Goal: Information Seeking & Learning: Learn about a topic

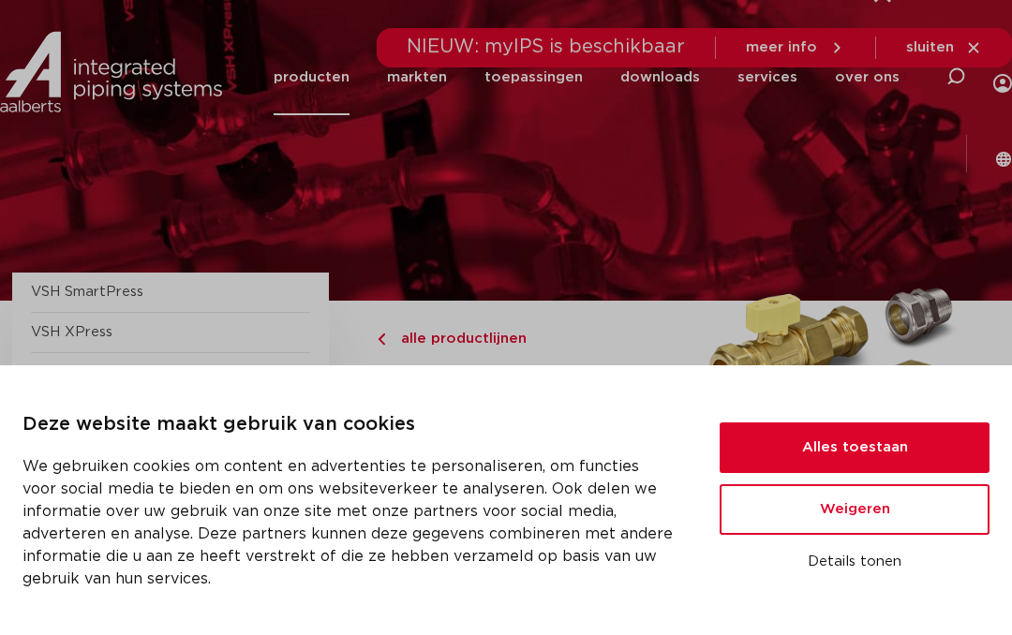
click at [765, 444] on button "Alles toestaan" at bounding box center [855, 448] width 270 height 51
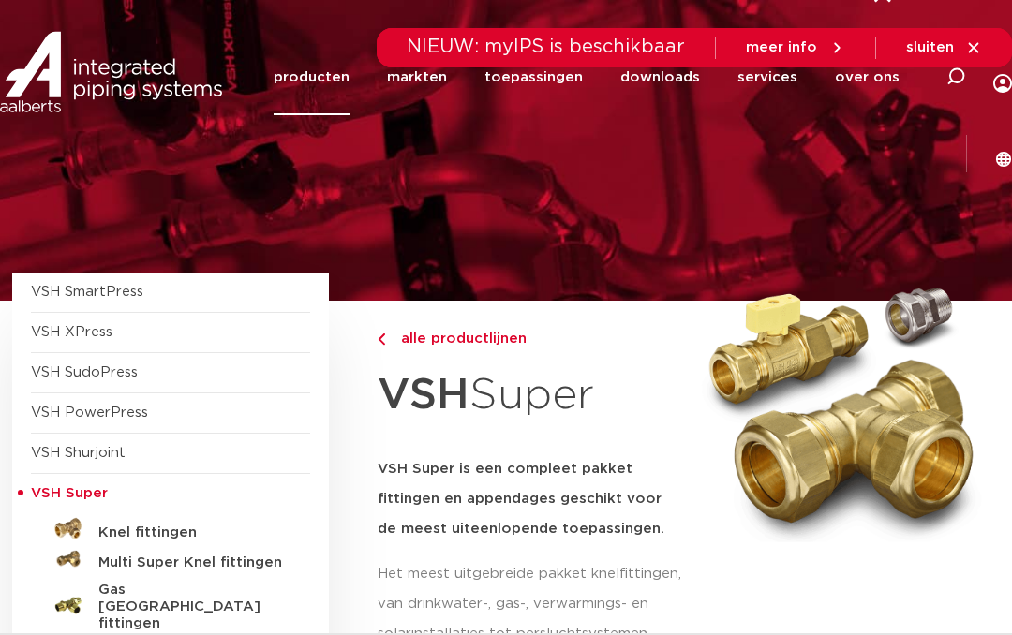
click at [71, 521] on img at bounding box center [68, 529] width 30 height 30
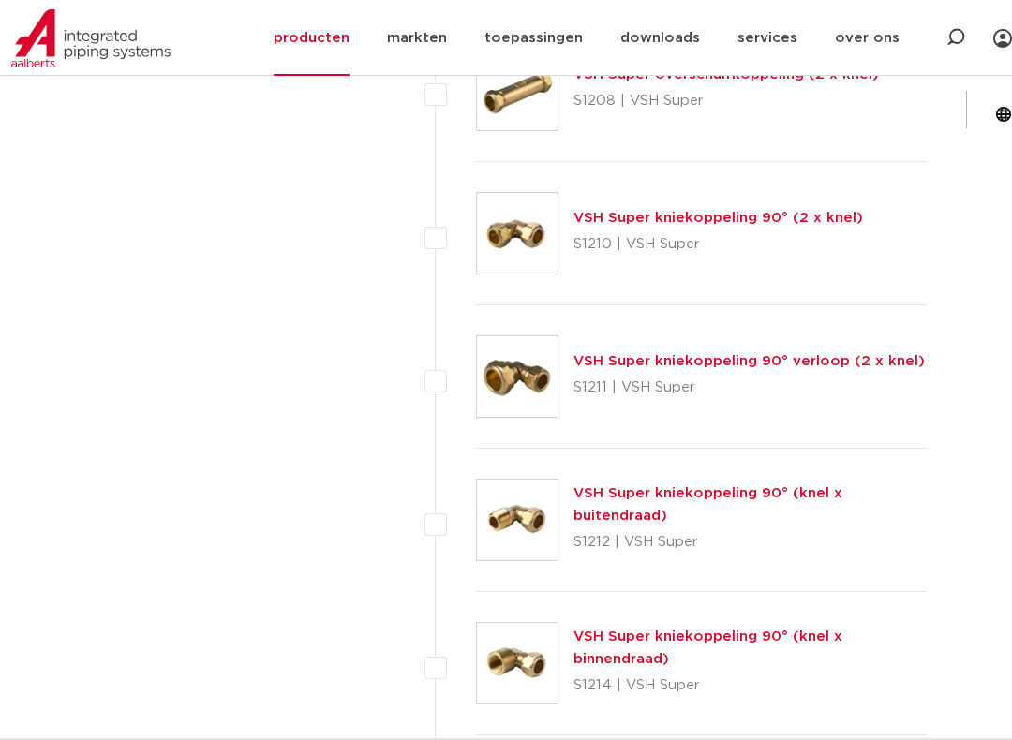
scroll to position [1685, 0]
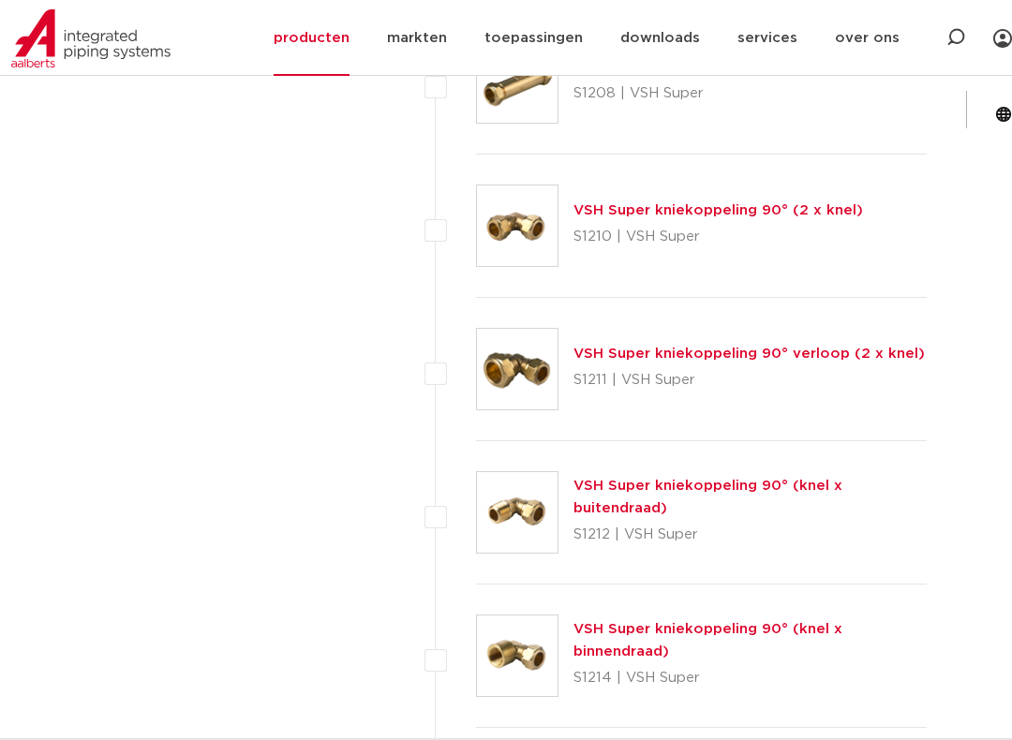
click at [979, 128] on div "Zoeken NIEUW: myIPS is beschikbaar meer info sluiten producten markten toepassi…" at bounding box center [617, 70] width 790 height 141
click at [524, 510] on img at bounding box center [517, 512] width 81 height 81
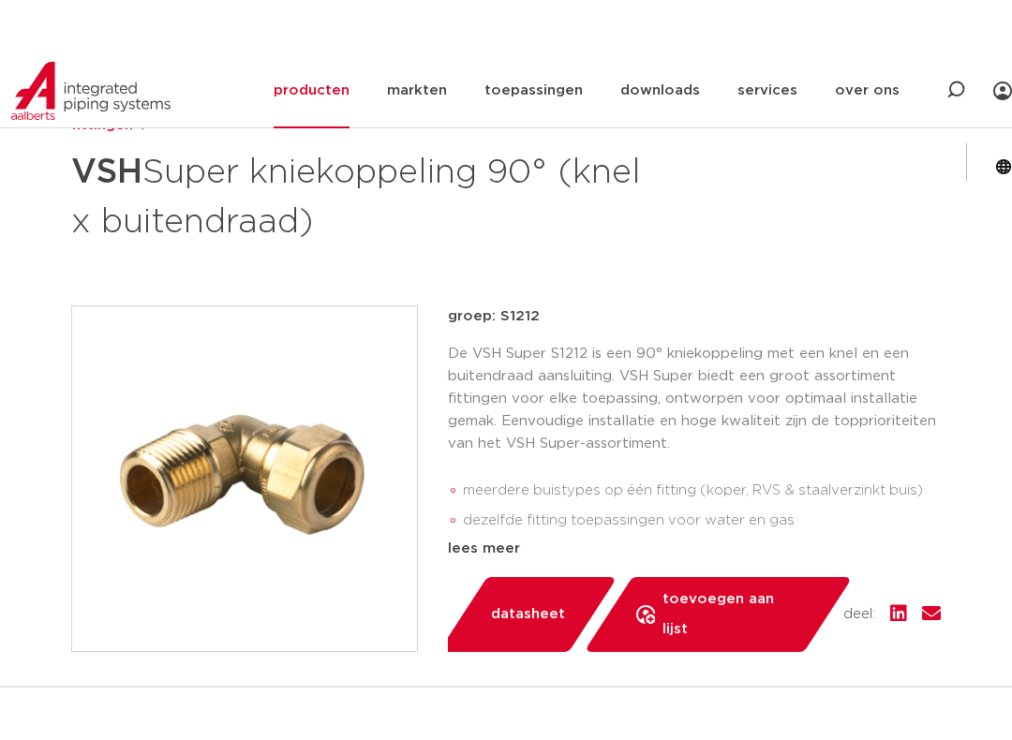
scroll to position [278, 0]
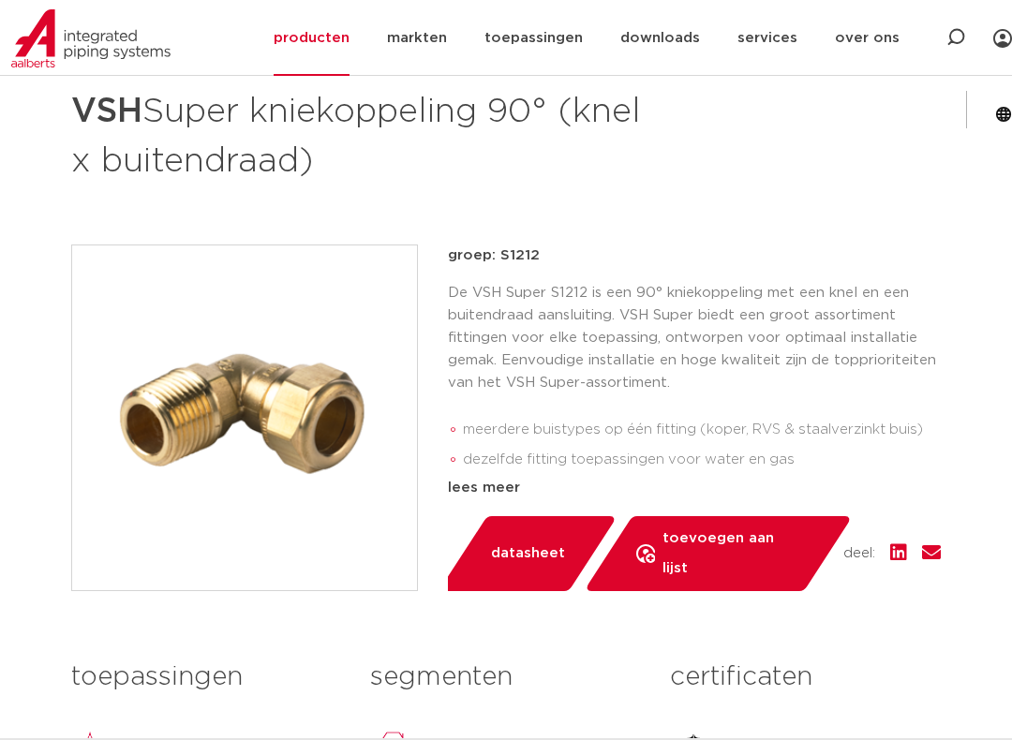
click at [480, 486] on div "lees meer" at bounding box center [694, 488] width 493 height 22
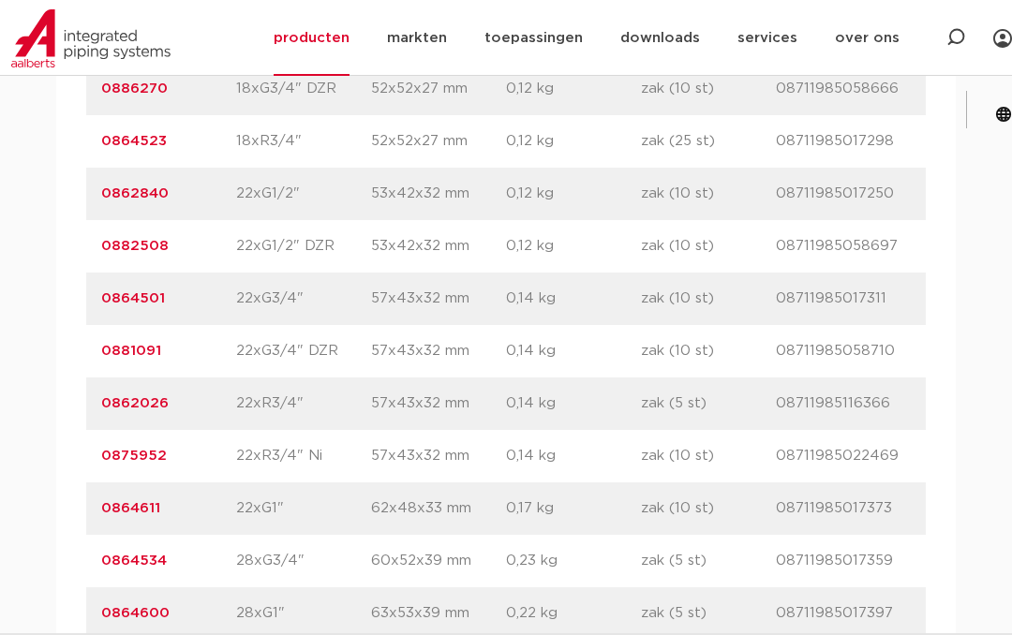
scroll to position [2593, 0]
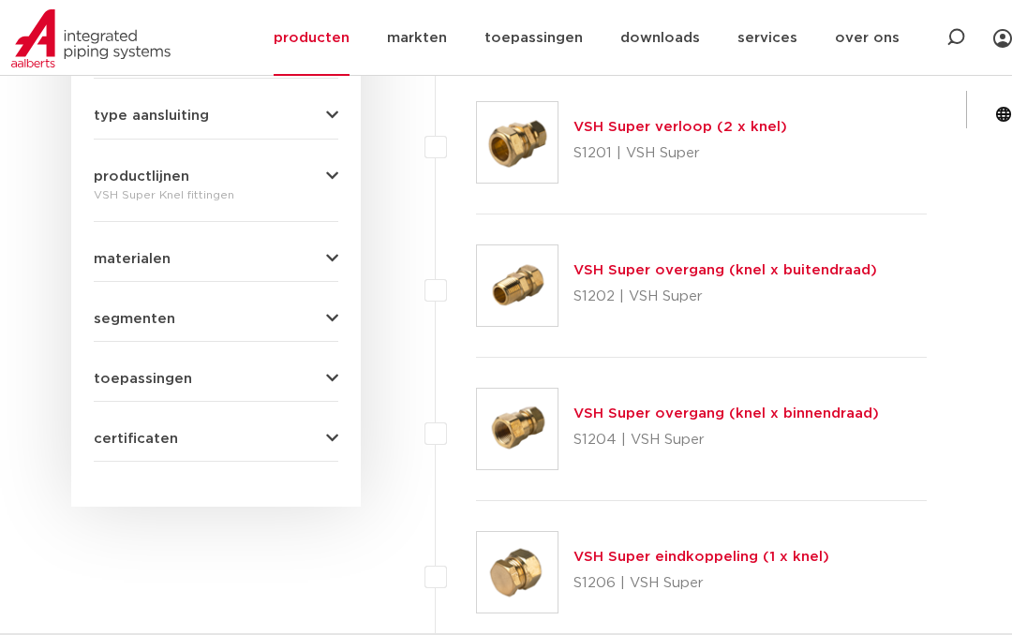
scroll to position [895, 0]
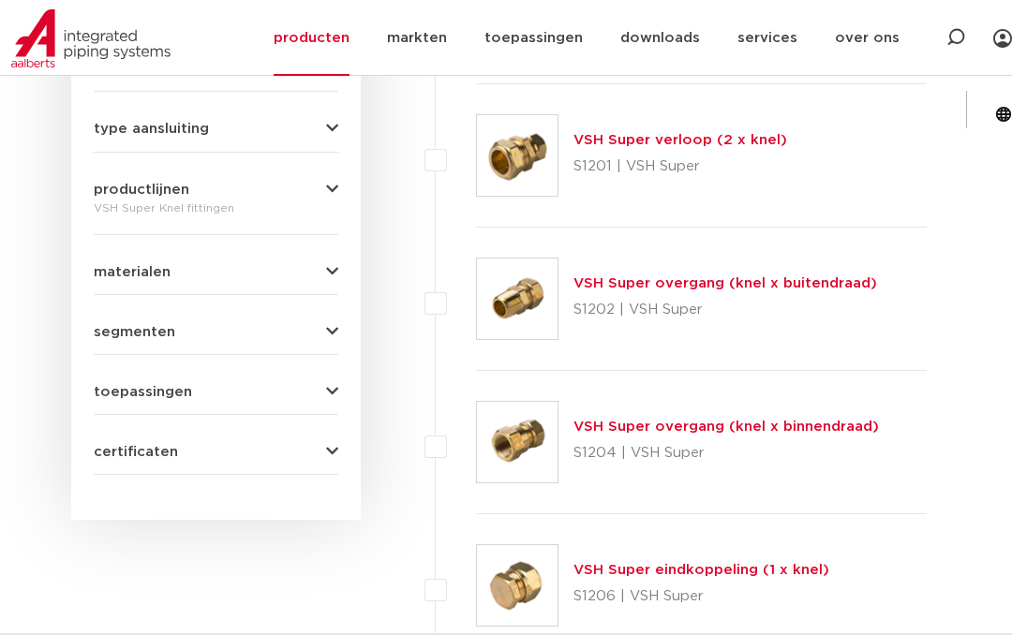
click at [522, 299] on img at bounding box center [517, 299] width 81 height 81
click at [518, 304] on img at bounding box center [517, 299] width 81 height 81
click at [623, 282] on link "VSH Super overgang (knel x buitendraad)" at bounding box center [725, 283] width 304 height 14
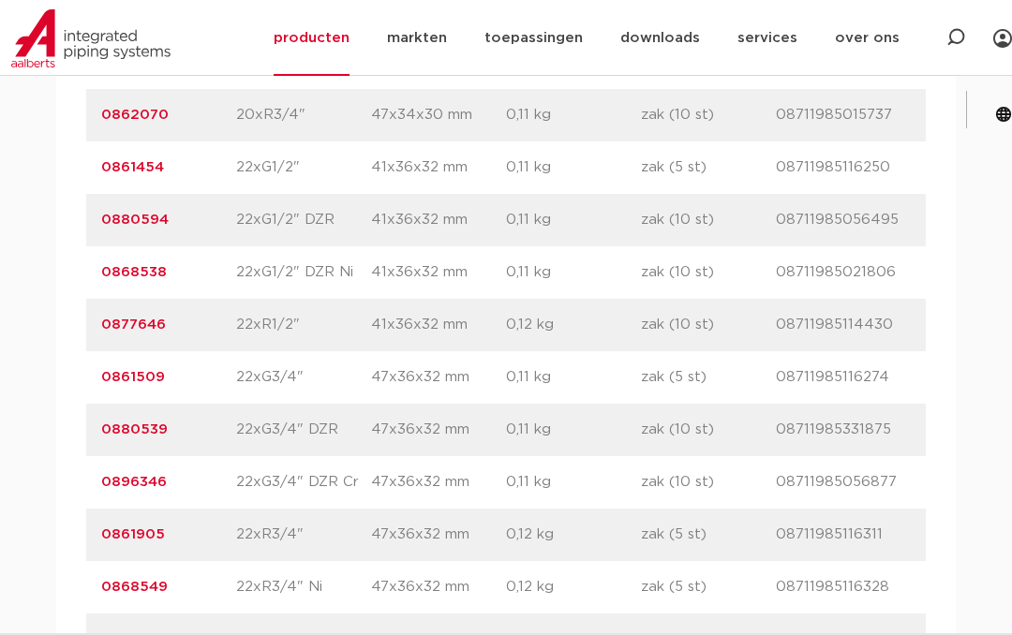
scroll to position [3808, 0]
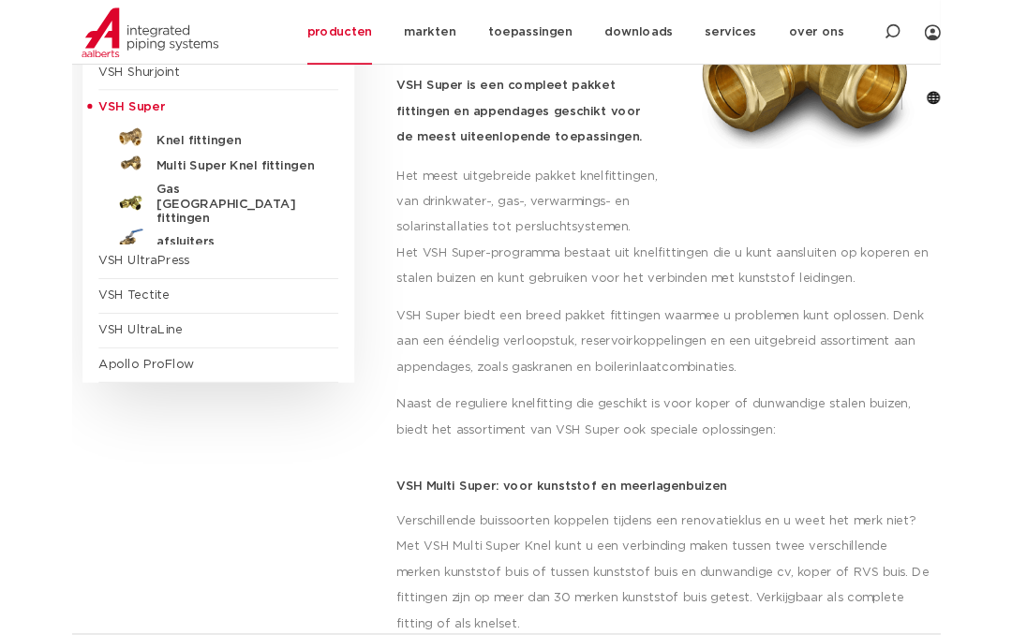
scroll to position [369, 0]
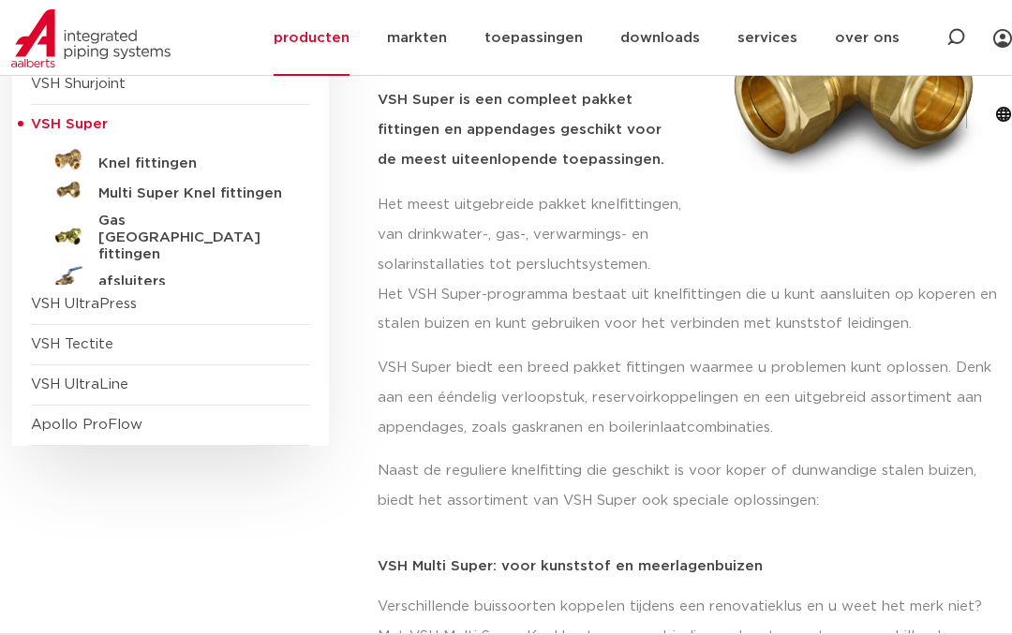
click at [71, 188] on img at bounding box center [68, 190] width 30 height 30
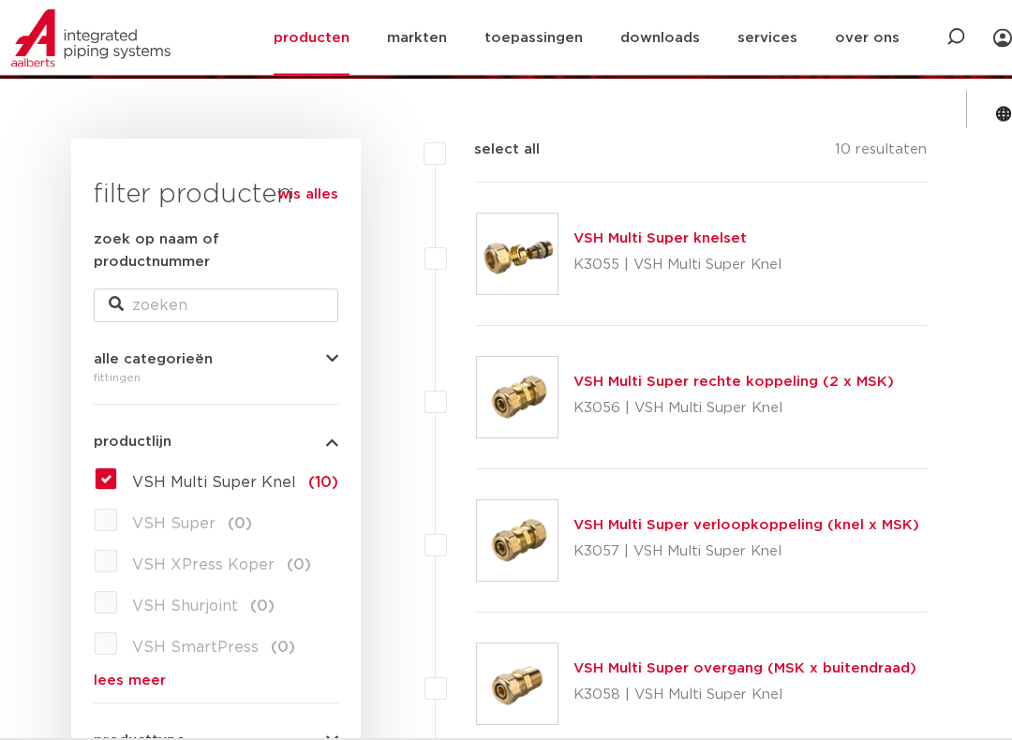
scroll to position [224, 0]
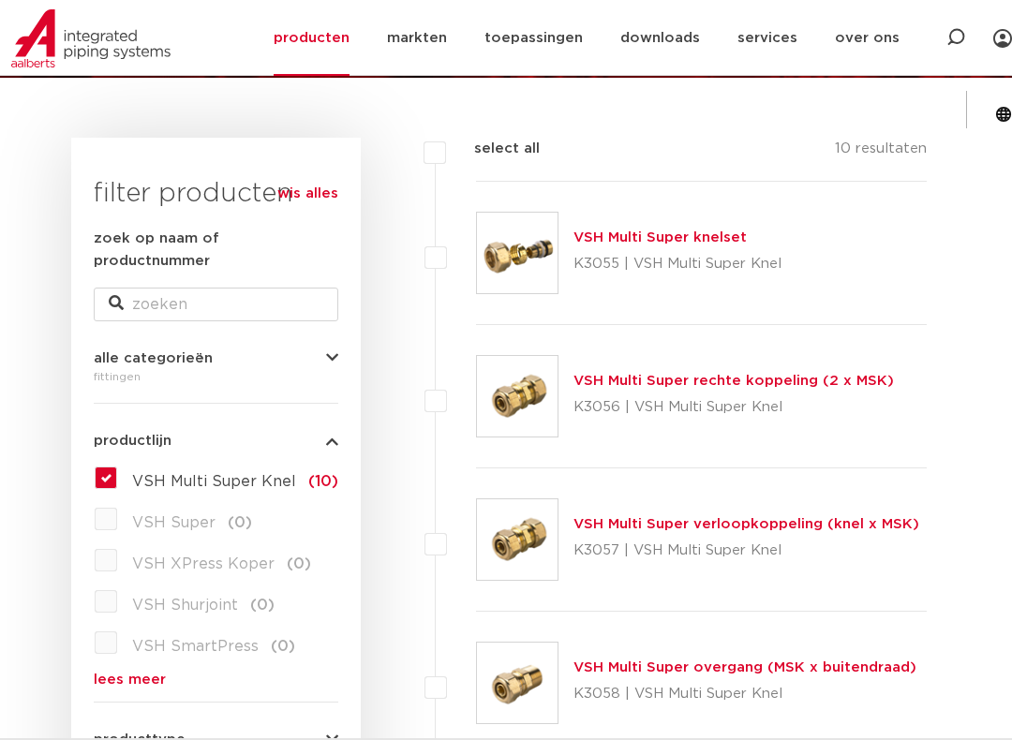
click at [98, 634] on link "lees meer" at bounding box center [216, 680] width 245 height 14
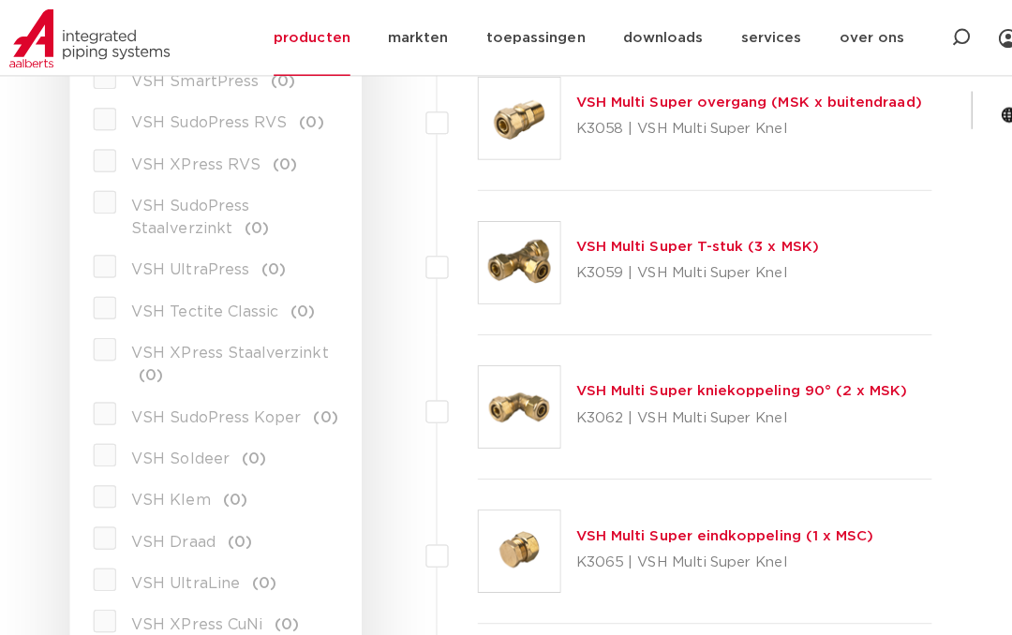
scroll to position [758, 0]
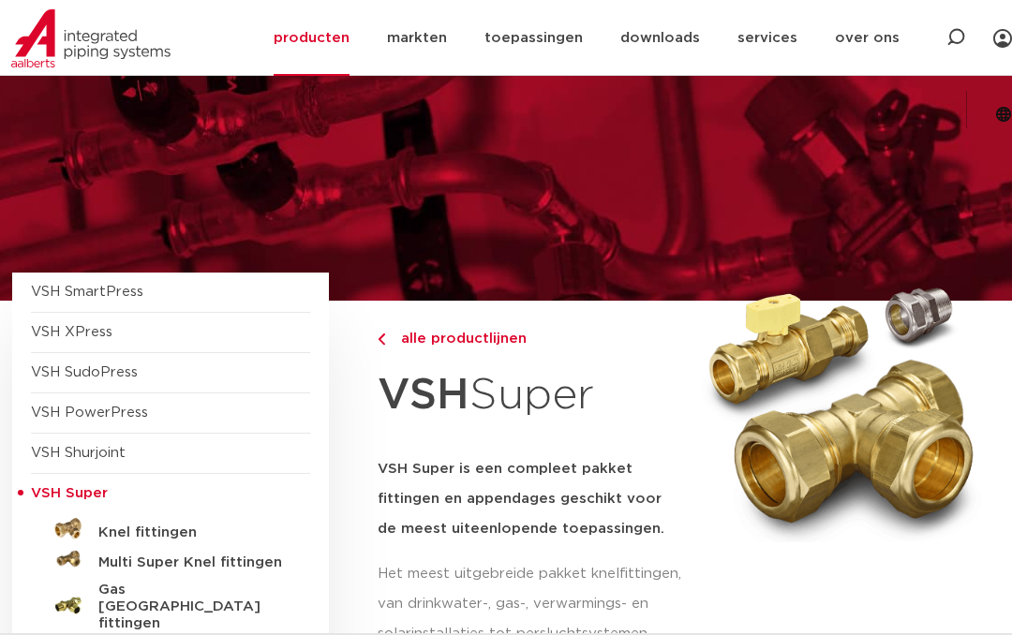
scroll to position [366, 0]
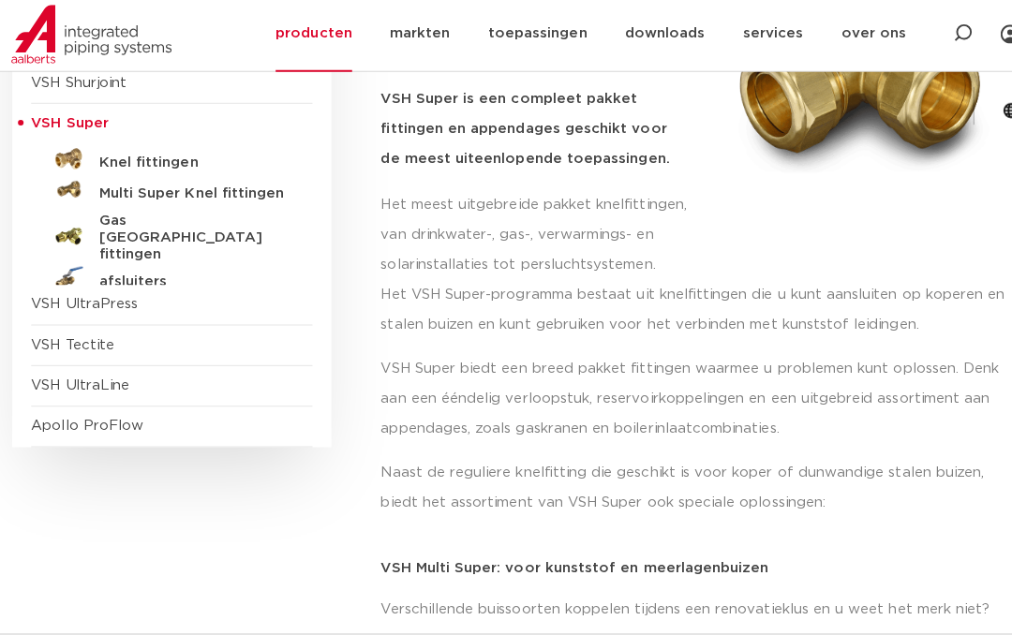
click at [86, 141] on div at bounding box center [111, 70] width 222 height 141
click at [112, 162] on h5 "Knel fittingen" at bounding box center [191, 166] width 186 height 17
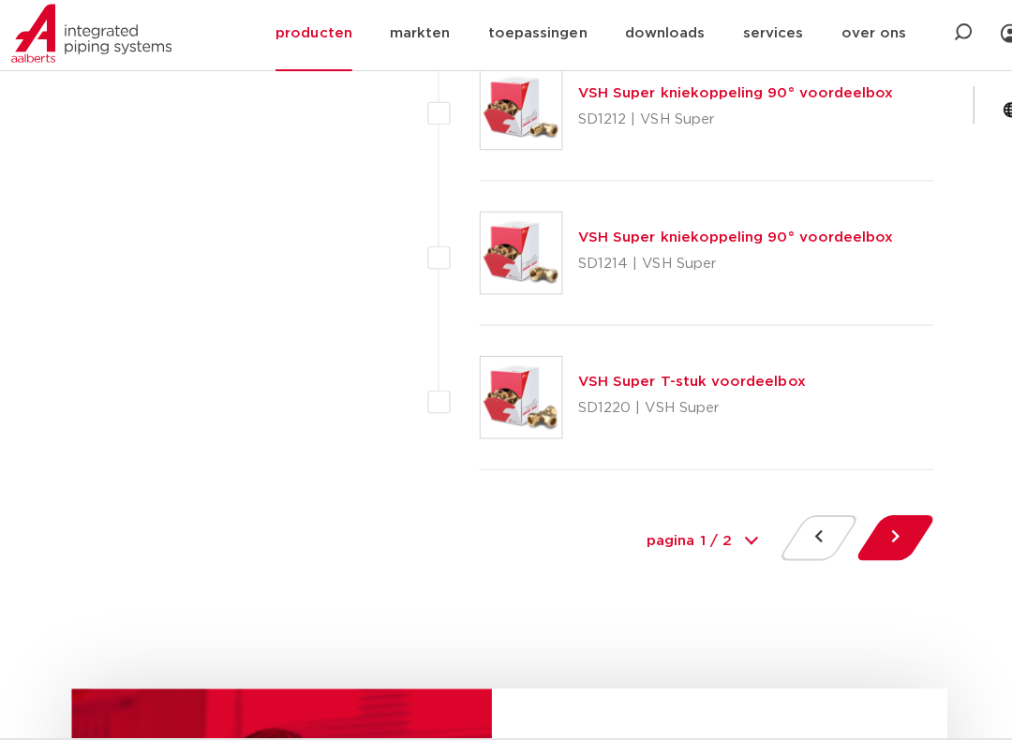
scroll to position [8549, 0]
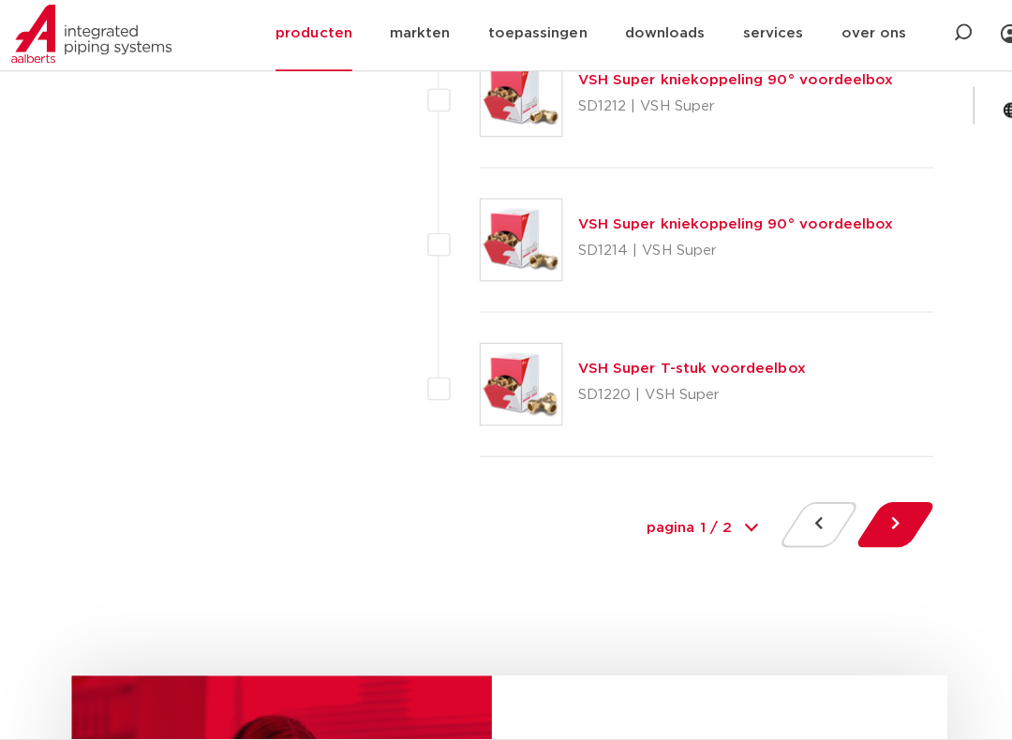
click at [903, 520] on button at bounding box center [888, 525] width 53 height 45
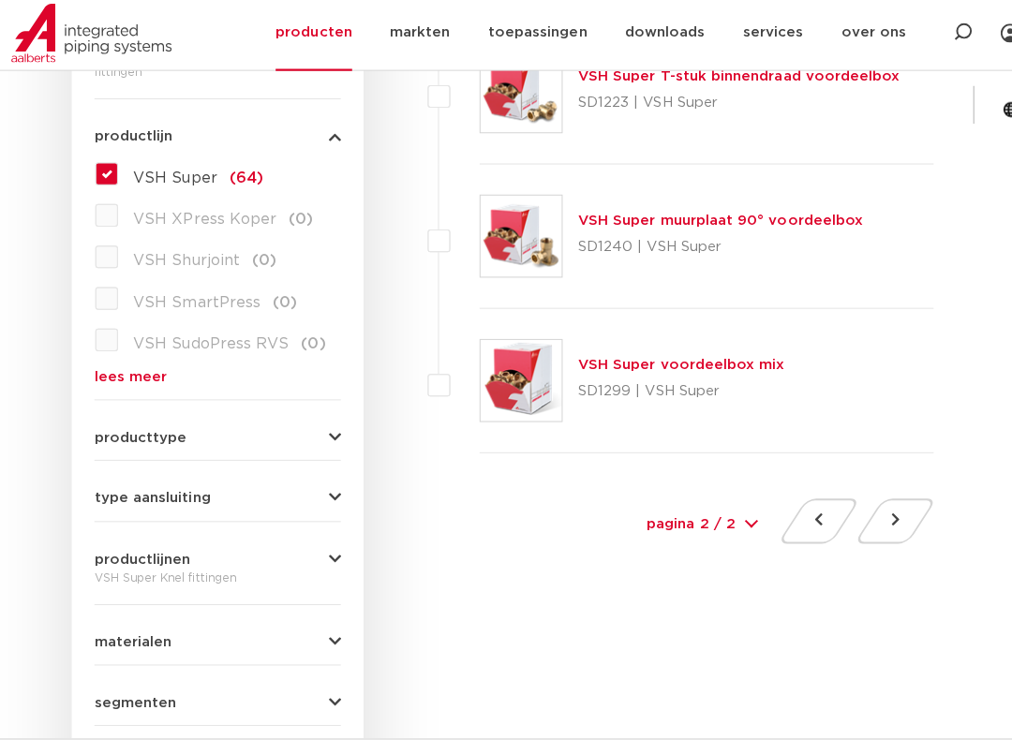
scroll to position [526, 0]
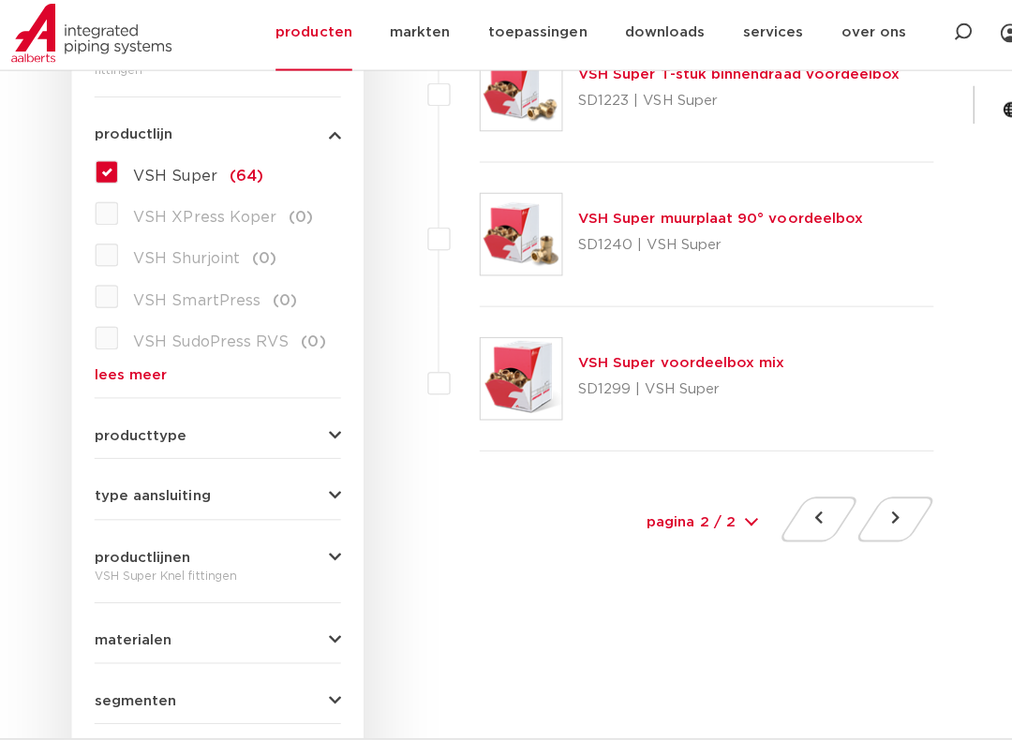
click at [811, 501] on button at bounding box center [812, 520] width 53 height 45
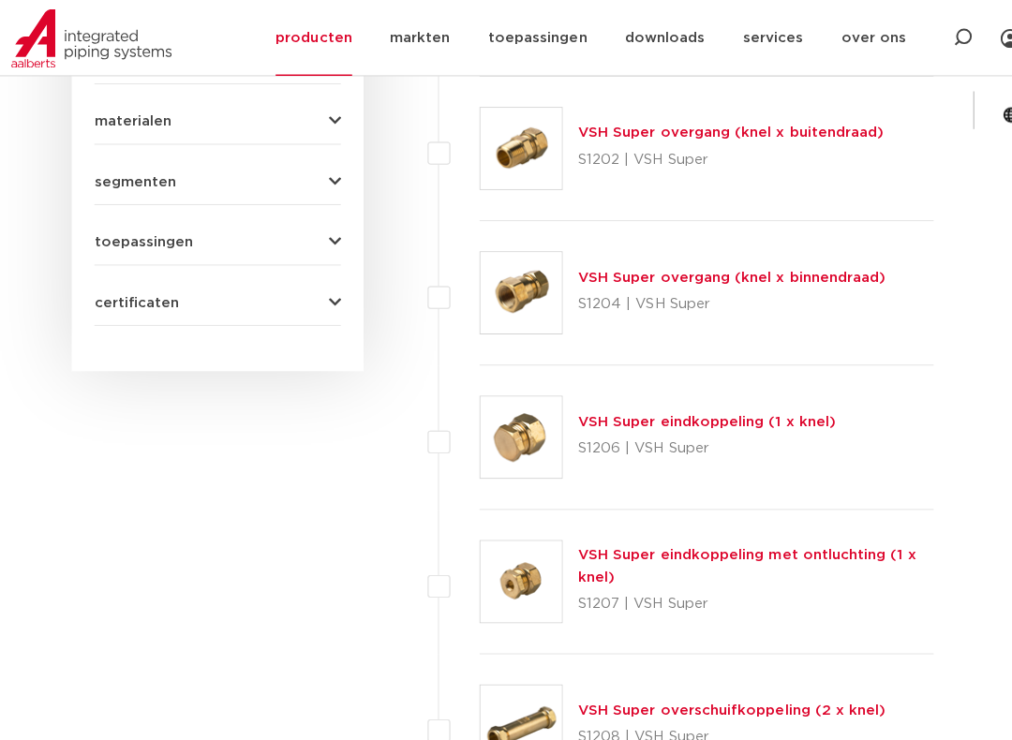
scroll to position [1041, 0]
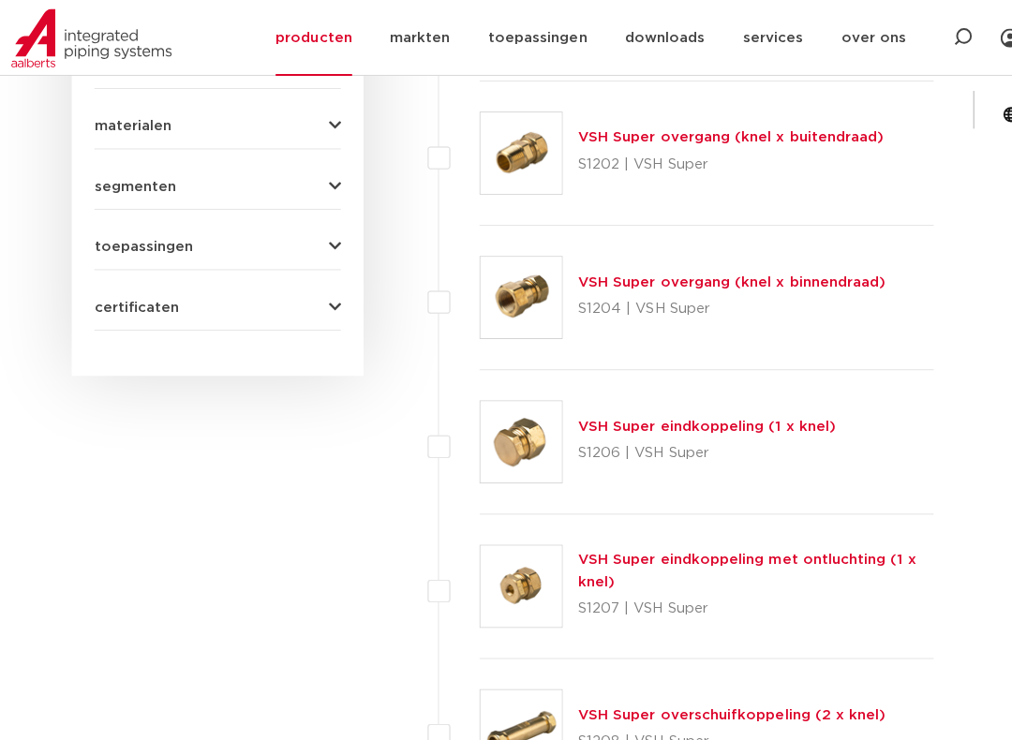
click at [807, 132] on div "Zoeken NIEUW: myIPS is beschikbaar meer info sluiten producten markten toepassi…" at bounding box center [617, 70] width 790 height 141
click at [780, 139] on div "Zoeken NIEUW: myIPS is beschikbaar meer info sluiten producten markten toepassi…" at bounding box center [617, 70] width 790 height 141
click at [730, 153] on p "S1202 | VSH Super" at bounding box center [725, 164] width 304 height 30
click at [839, 125] on div "Zoeken NIEUW: myIPS is beschikbaar meer info sluiten producten markten toepassi…" at bounding box center [617, 70] width 790 height 141
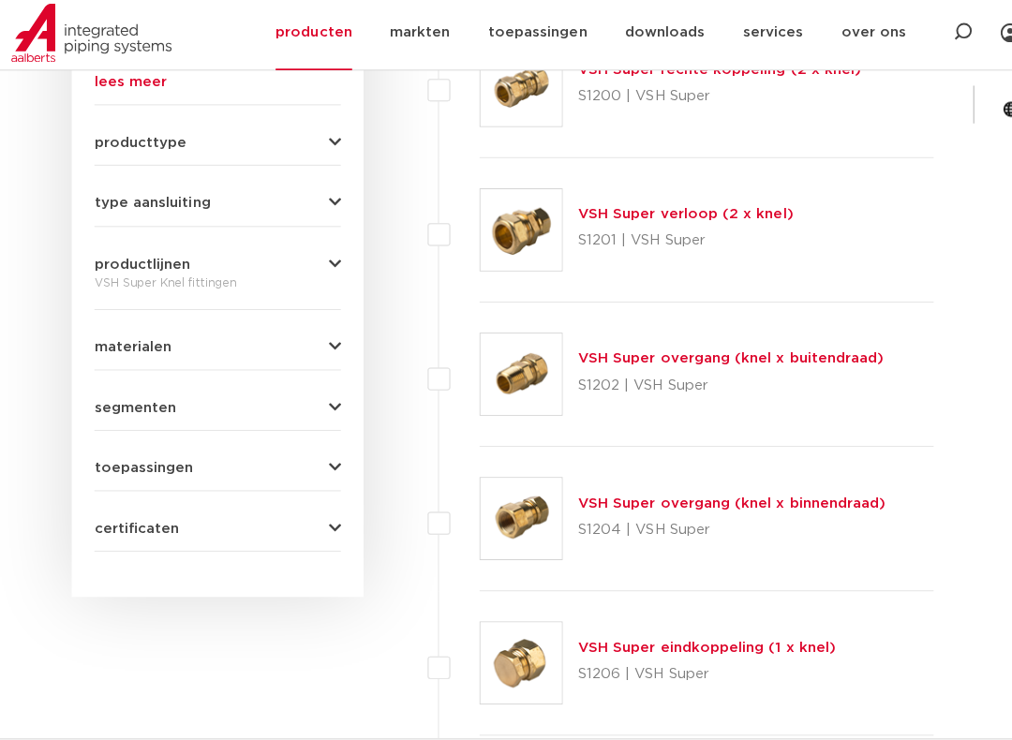
scroll to position [820, 0]
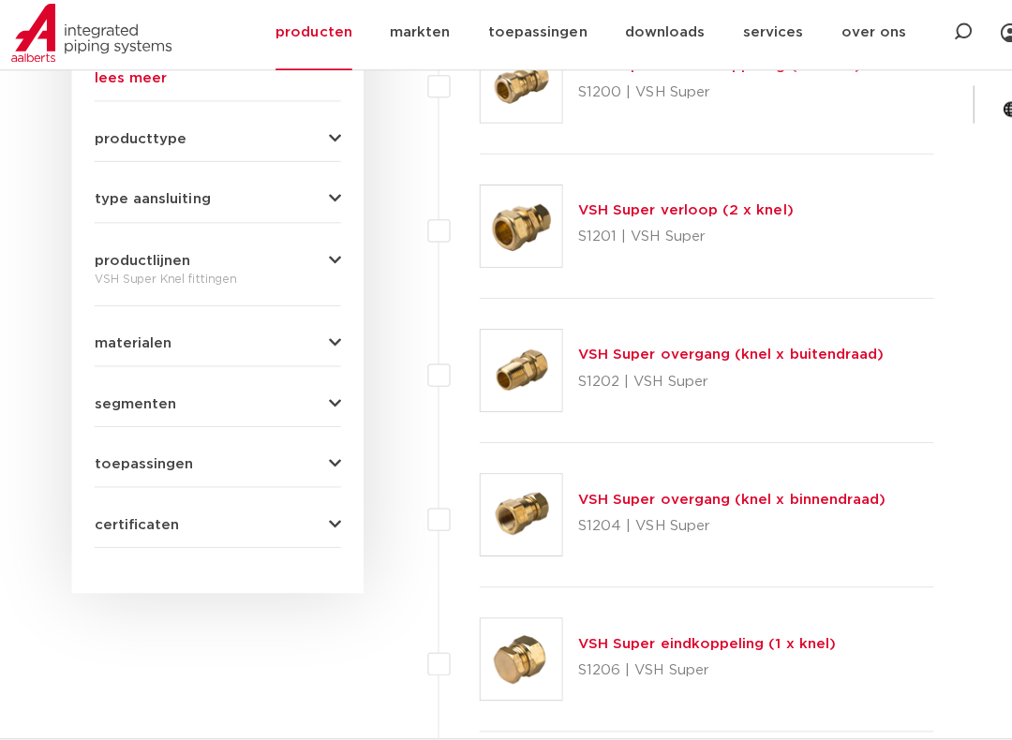
click at [799, 351] on link "VSH Super overgang (knel x buitendraad)" at bounding box center [725, 358] width 304 height 14
click at [795, 351] on link "VSH Super overgang (knel x buitendraad)" at bounding box center [725, 358] width 304 height 14
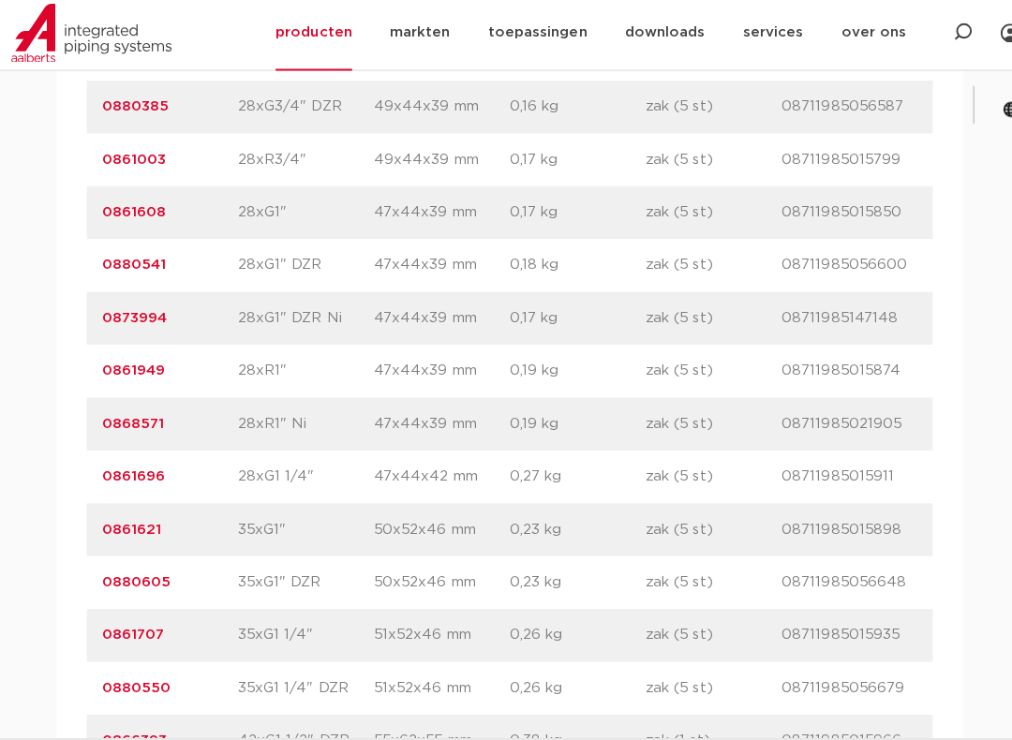
scroll to position [4559, 0]
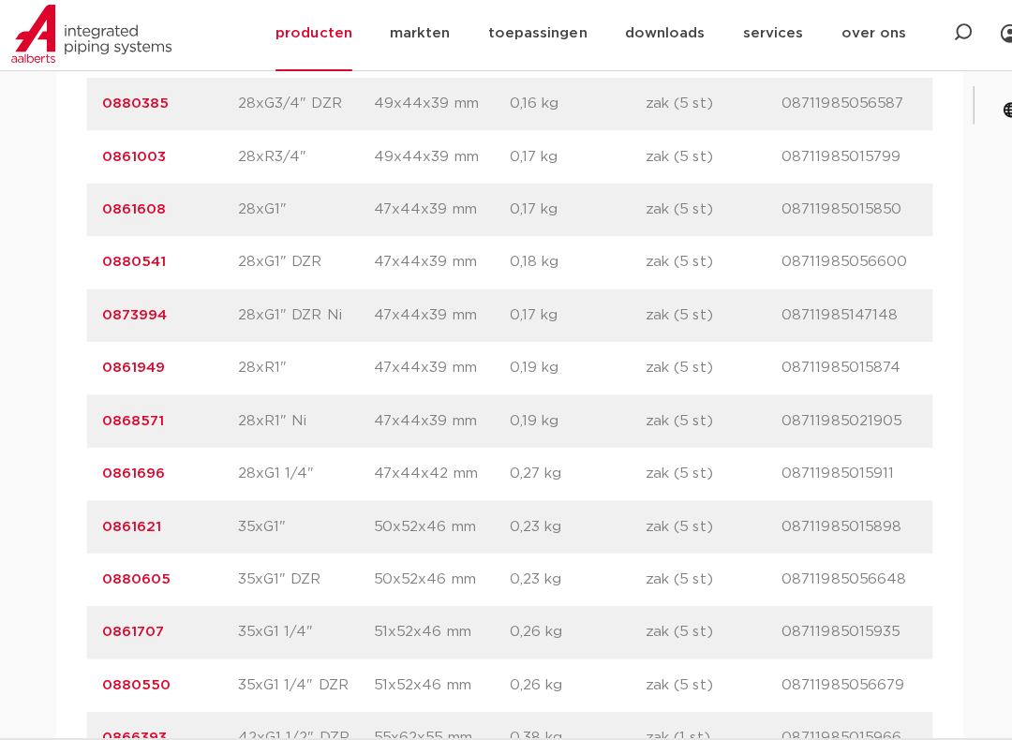
click at [125, 259] on link "0880541" at bounding box center [133, 266] width 64 height 14
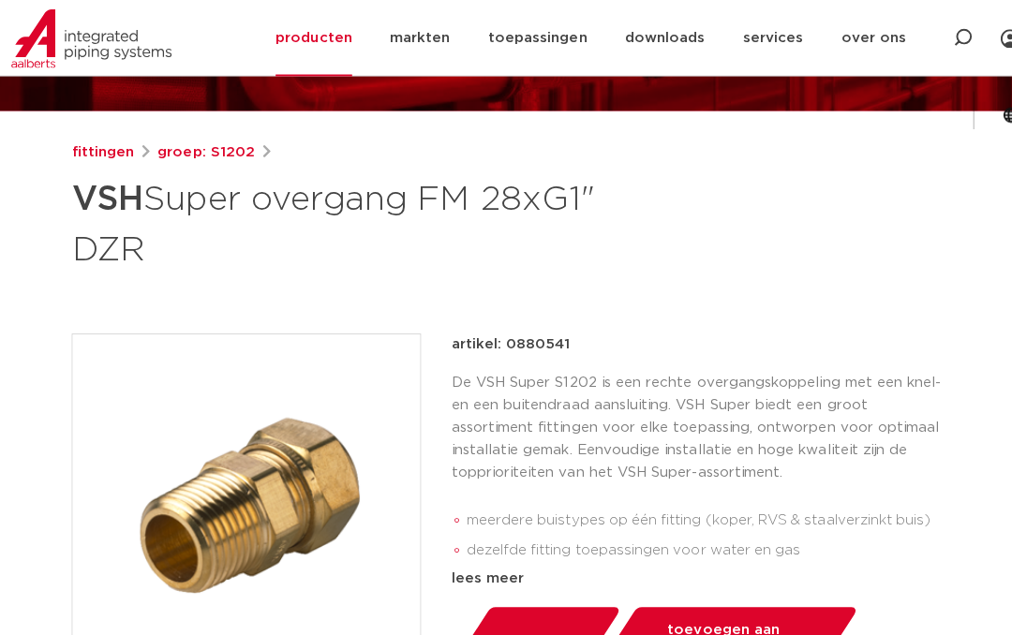
scroll to position [171, 0]
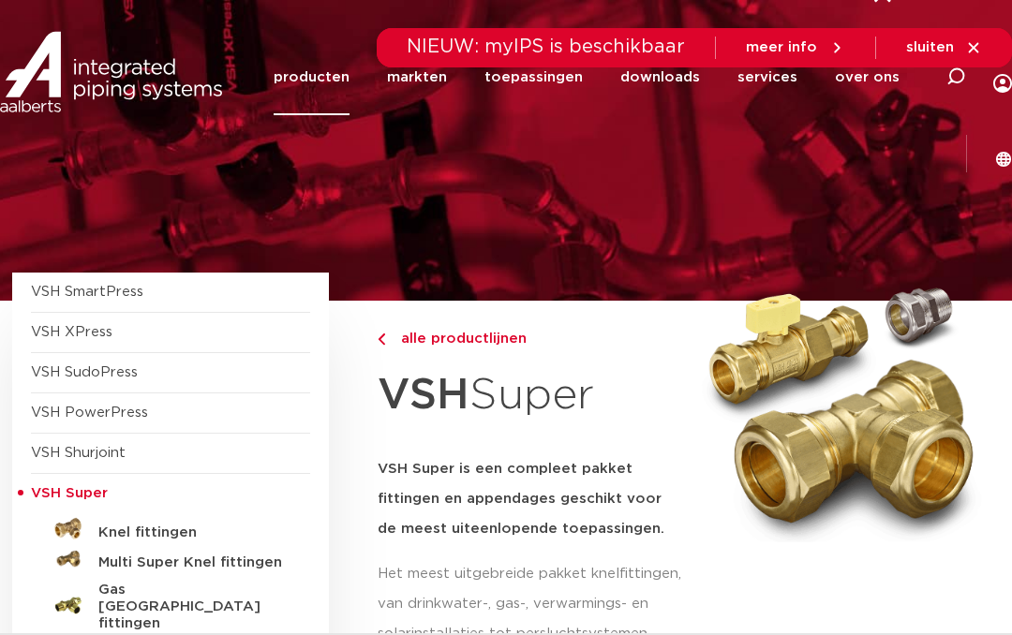
click at [69, 514] on img at bounding box center [68, 529] width 30 height 30
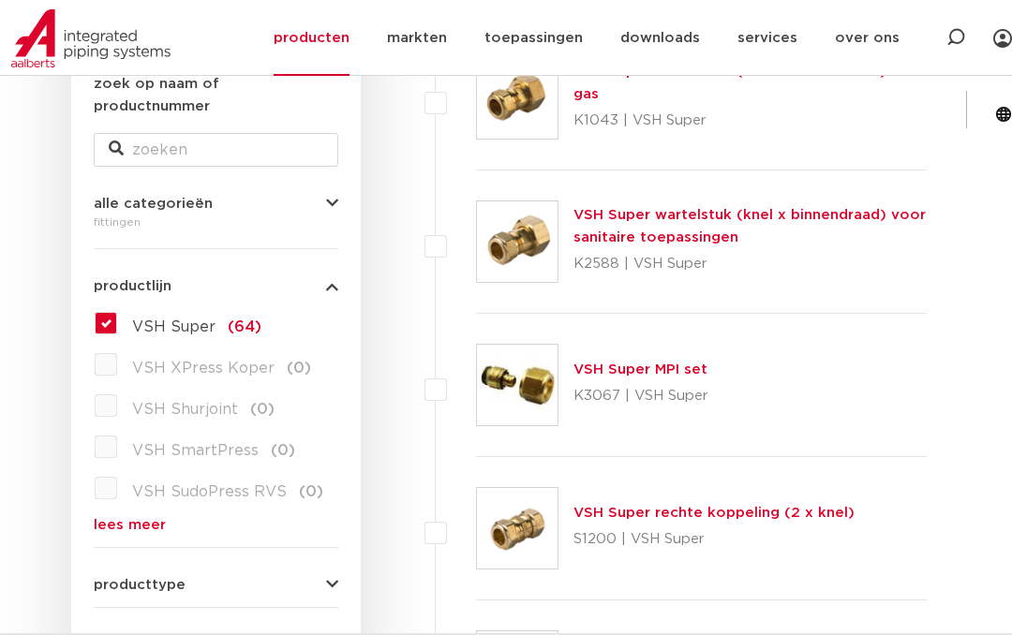
scroll to position [376, 0]
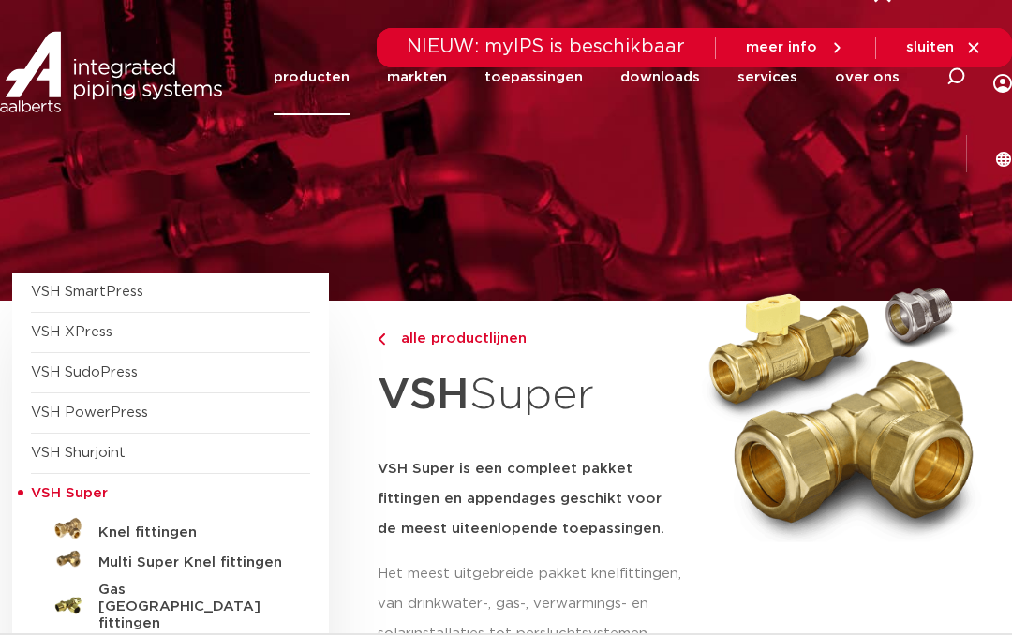
click at [133, 526] on h5 "Knel fittingen" at bounding box center [191, 533] width 186 height 17
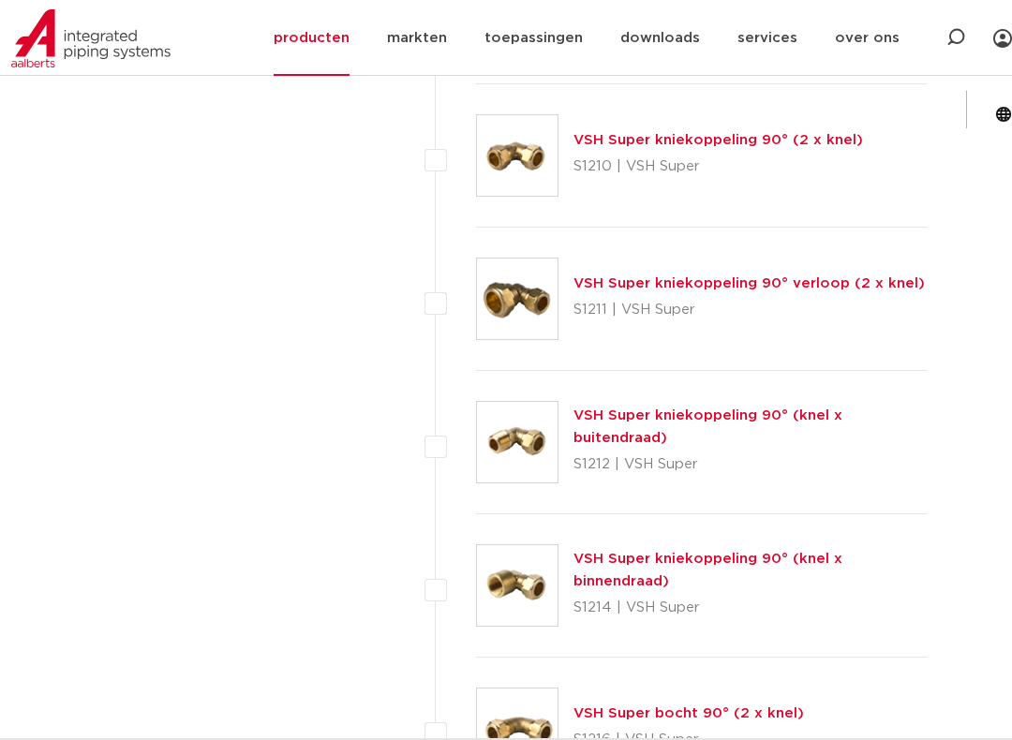
scroll to position [1795, 0]
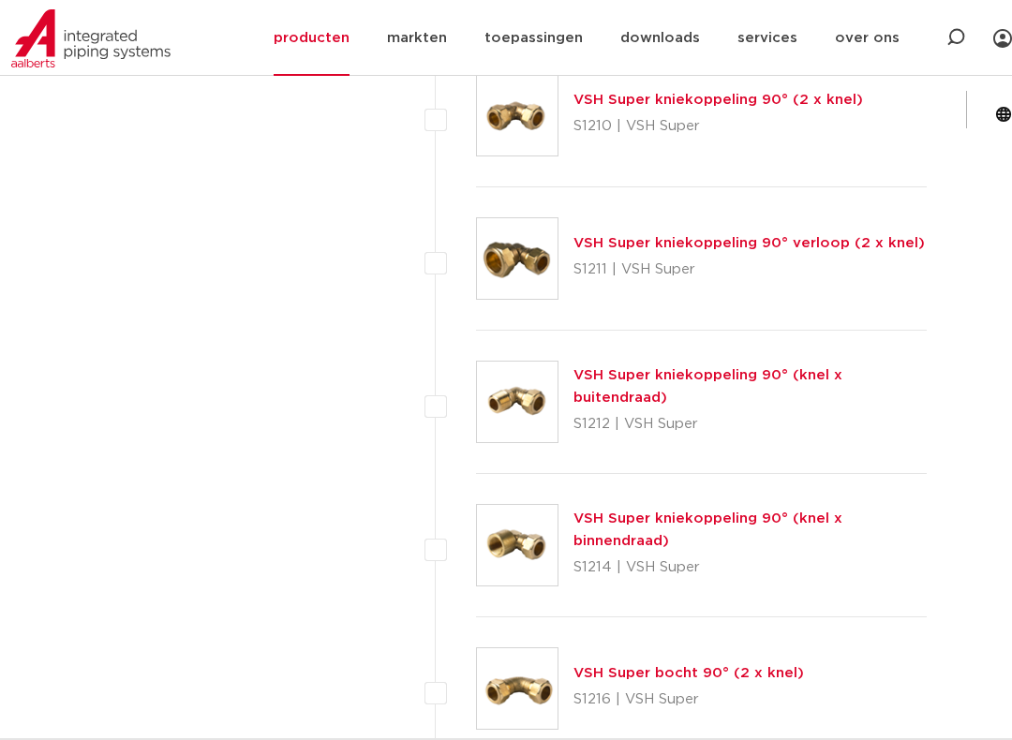
click at [834, 379] on link "VSH Super kniekoppeling 90° (knel x buitendraad)" at bounding box center [707, 386] width 269 height 37
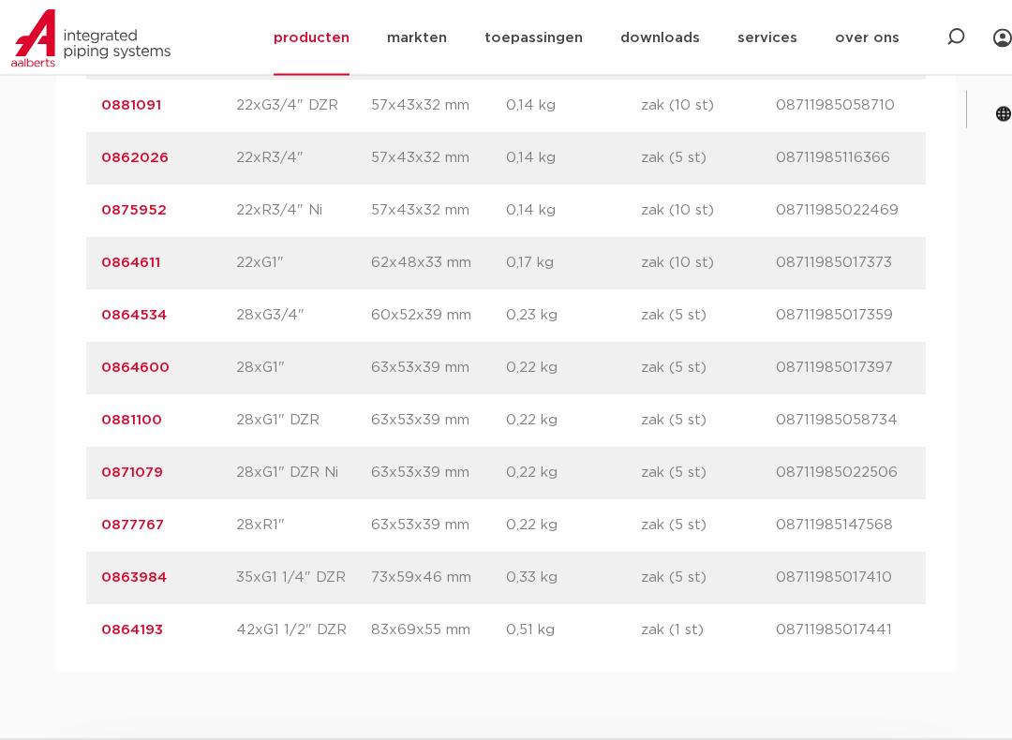
scroll to position [2730, 0]
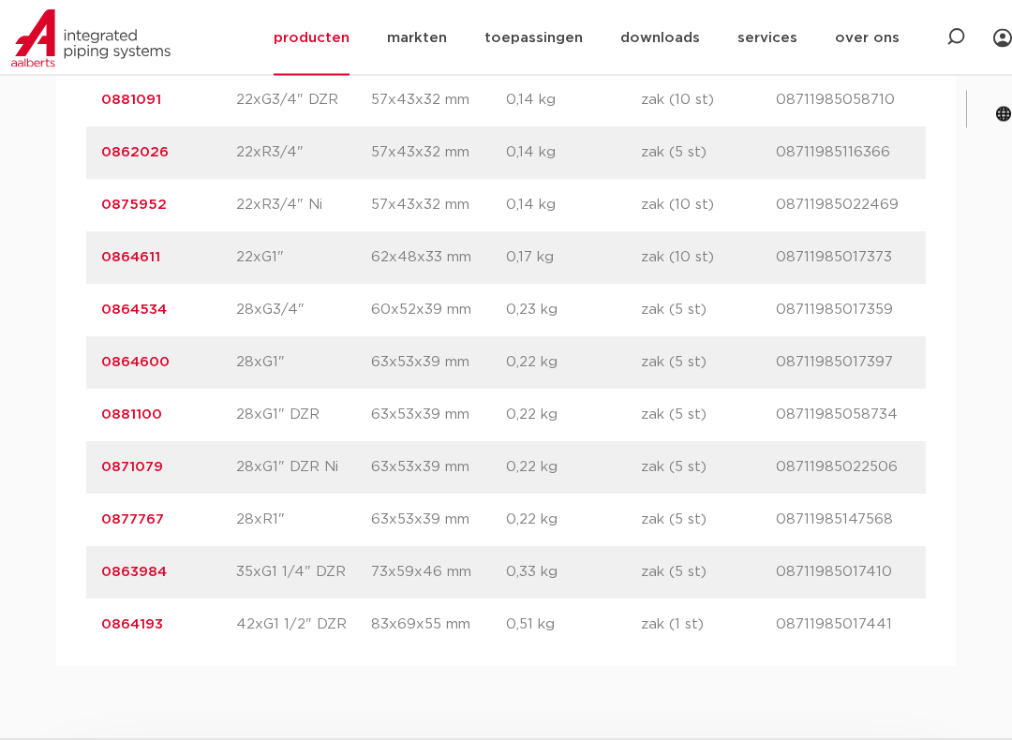
click at [130, 570] on link "0863984" at bounding box center [134, 573] width 66 height 14
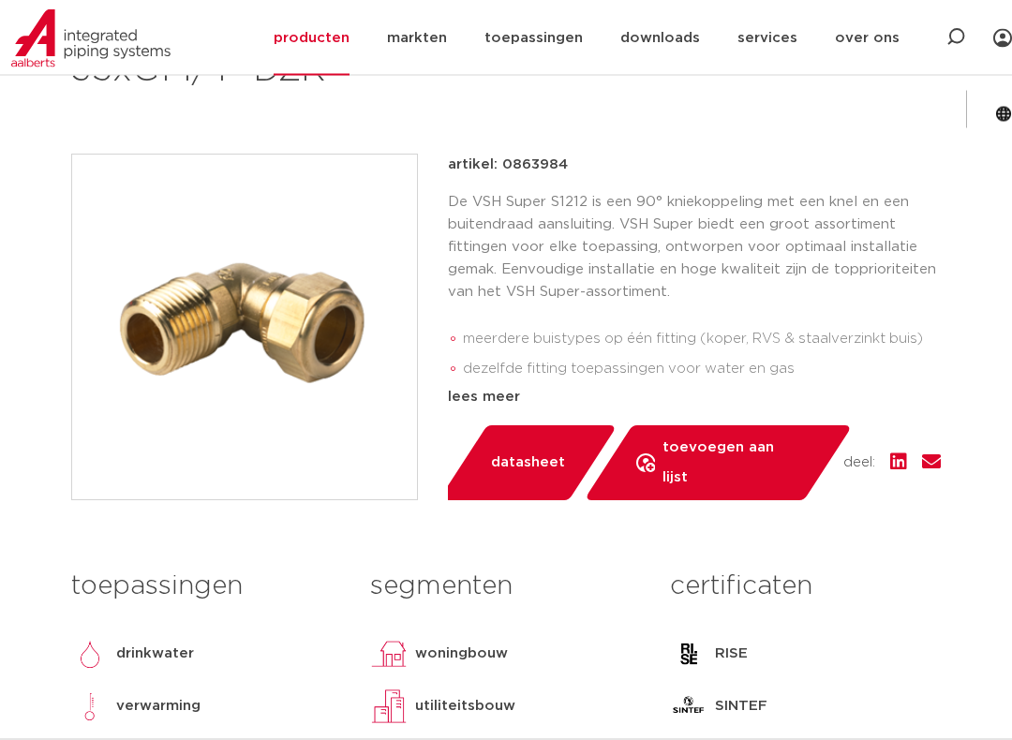
scroll to position [369, 0]
click at [101, 110] on div at bounding box center [90, 59] width 159 height 100
click at [468, 397] on div "lees meer" at bounding box center [694, 397] width 493 height 22
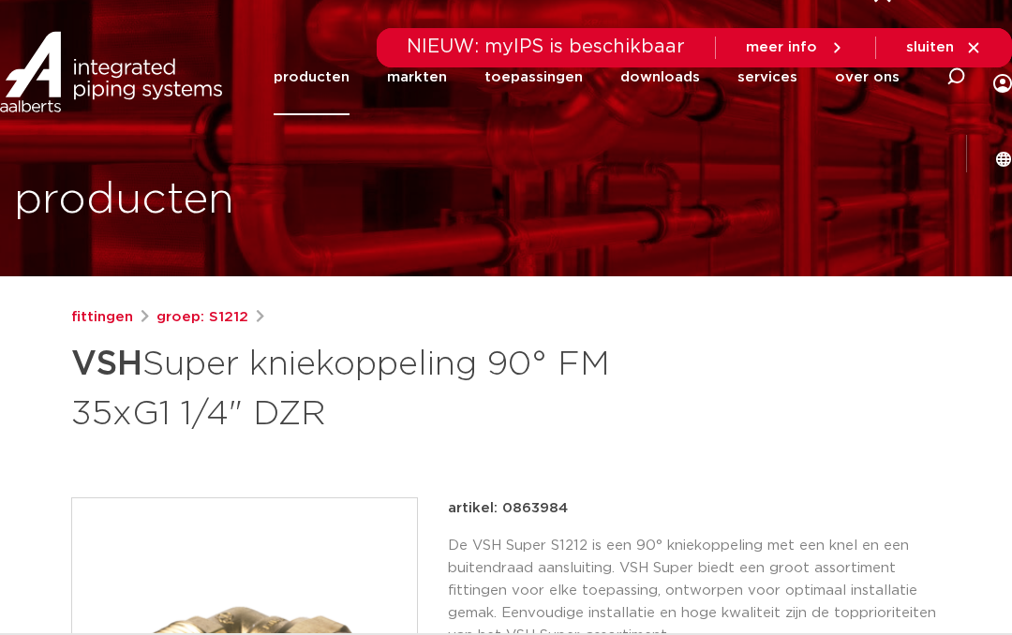
scroll to position [0, 0]
